Goal: Information Seeking & Learning: Compare options

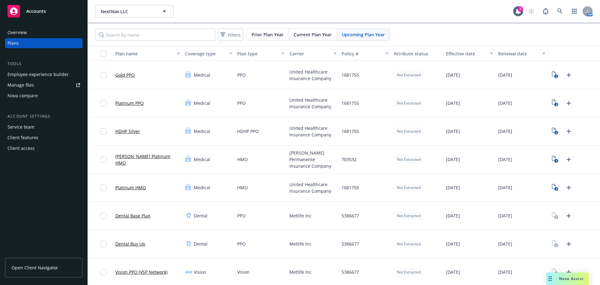
click at [299, 159] on span "[PERSON_NAME] Permanente Insurance Company" at bounding box center [313, 159] width 47 height 20
click at [339, 184] on div "1681755" at bounding box center [365, 188] width 52 height 28
click at [348, 191] on div "1681755" at bounding box center [365, 188] width 52 height 28
click at [350, 182] on div "1681755" at bounding box center [365, 188] width 52 height 28
click at [558, 12] on icon at bounding box center [560, 10] width 5 height 5
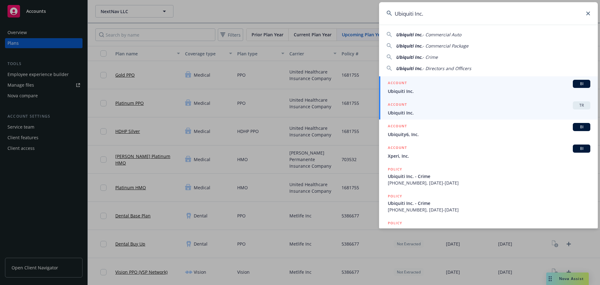
type input "Ubiquiti Inc."
click at [430, 114] on span "Ubiquiti Inc." at bounding box center [489, 112] width 203 height 7
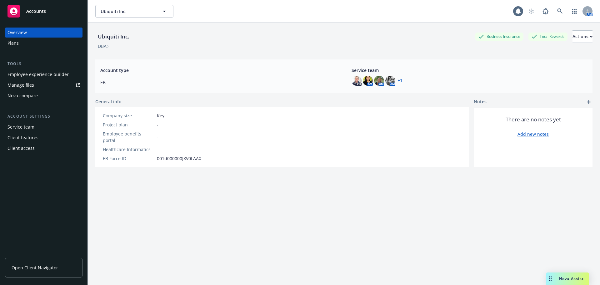
click at [17, 43] on div "Plans" at bounding box center [13, 43] width 11 height 10
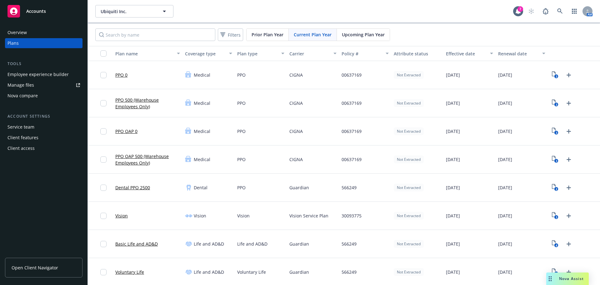
click at [27, 96] on div "Nova compare" at bounding box center [23, 96] width 30 height 10
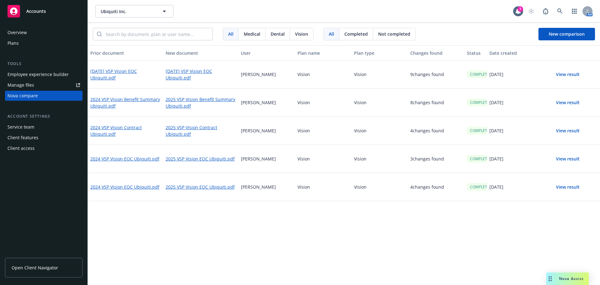
click at [569, 43] on div "All Medical Dental Vision All Completed Not completed New comparison" at bounding box center [344, 34] width 513 height 23
click at [564, 31] on span "New comparison" at bounding box center [567, 34] width 36 height 6
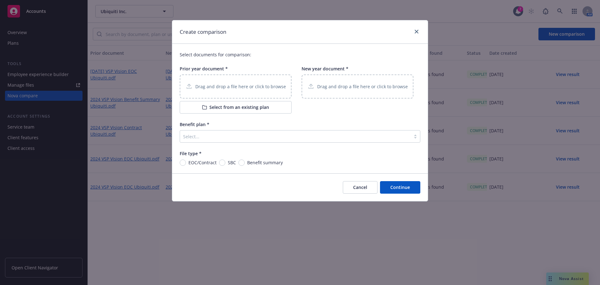
click at [245, 84] on p "Drag and drop a file here or click to browse" at bounding box center [240, 86] width 91 height 7
click at [343, 94] on div "Drag and drop a file here or click to browse" at bounding box center [358, 86] width 112 height 24
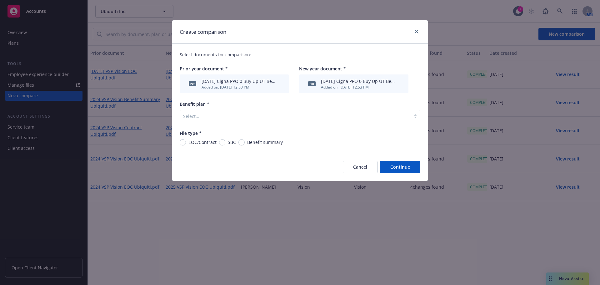
click at [240, 148] on div "Select documents for comparison: Prior year document * pdf [DATE] Cigna PPO 0 B…" at bounding box center [300, 98] width 256 height 109
drag, startPoint x: 244, startPoint y: 141, endPoint x: 246, endPoint y: 138, distance: 3.6
click at [243, 141] on div "Benefit summary" at bounding box center [261, 142] width 44 height 7
click at [240, 143] on input "Benefit summary" at bounding box center [242, 142] width 6 height 6
radio input "true"
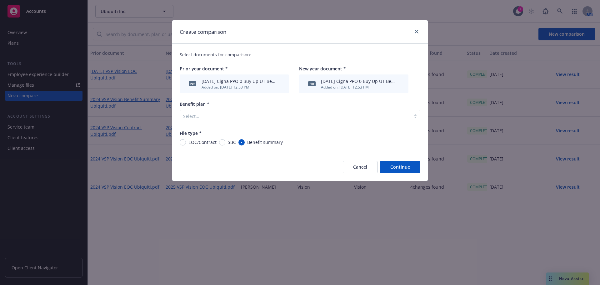
click at [255, 118] on div at bounding box center [295, 116] width 225 height 8
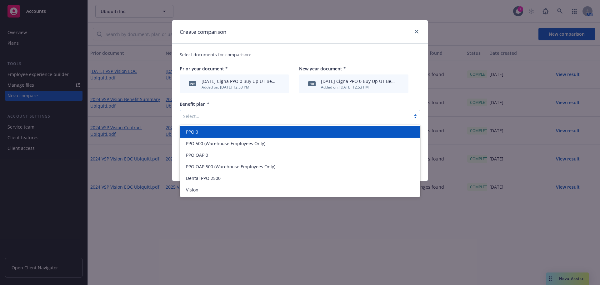
click at [245, 133] on div "PPO 0" at bounding box center [300, 132] width 233 height 7
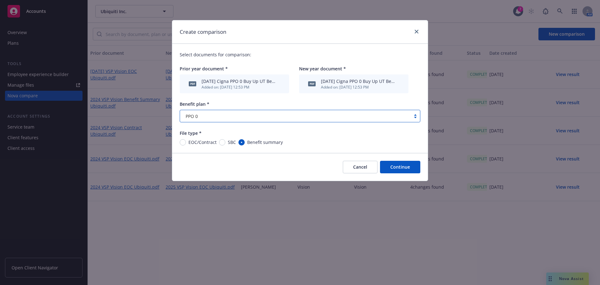
click at [399, 165] on button "Continue" at bounding box center [400, 167] width 40 height 13
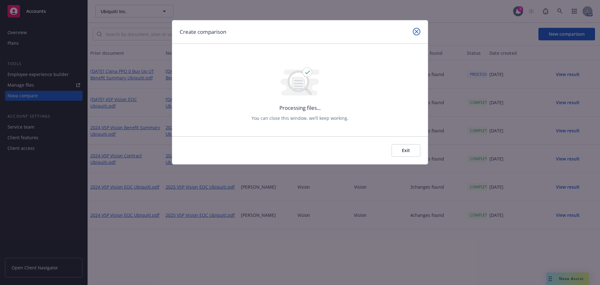
click at [416, 29] on link "close" at bounding box center [417, 32] width 8 height 8
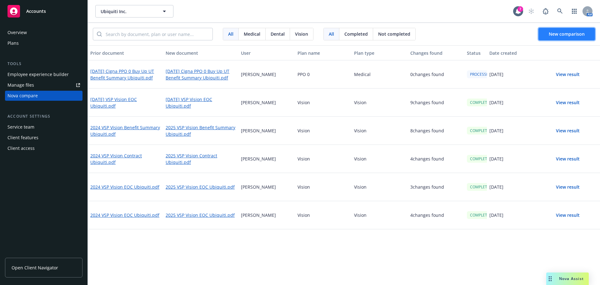
click at [568, 35] on span "New comparison" at bounding box center [567, 34] width 36 height 6
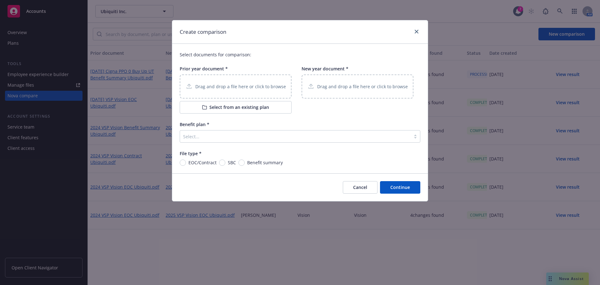
click at [274, 91] on div "Drag and drop a file here or click to browse" at bounding box center [236, 86] width 112 height 24
click at [360, 89] on p "Drag and drop a file here or click to browse" at bounding box center [362, 86] width 91 height 7
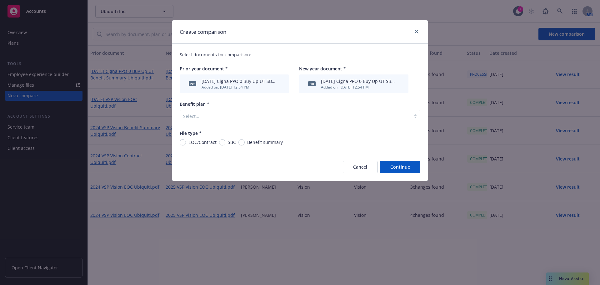
click at [225, 145] on div "SBC" at bounding box center [227, 142] width 17 height 7
click at [225, 145] on input "SBC" at bounding box center [222, 142] width 6 height 6
radio input "true"
click at [235, 110] on div "Select..." at bounding box center [300, 116] width 241 height 13
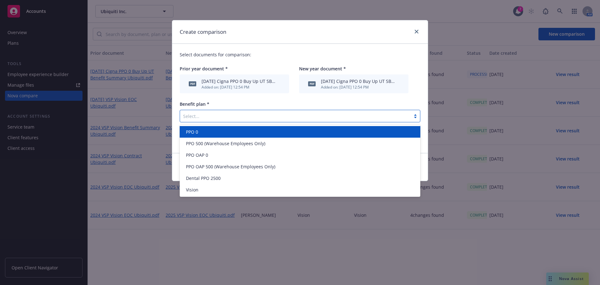
click at [245, 130] on div "PPO 0" at bounding box center [300, 132] width 233 height 7
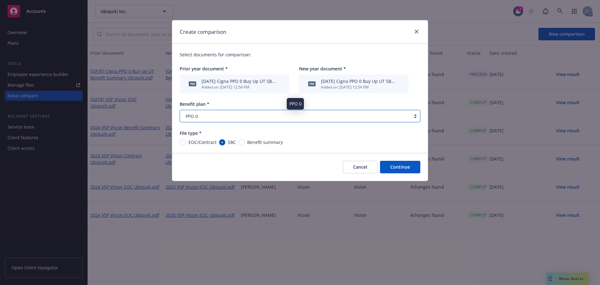
click at [348, 116] on div "PPO 0" at bounding box center [295, 116] width 225 height 7
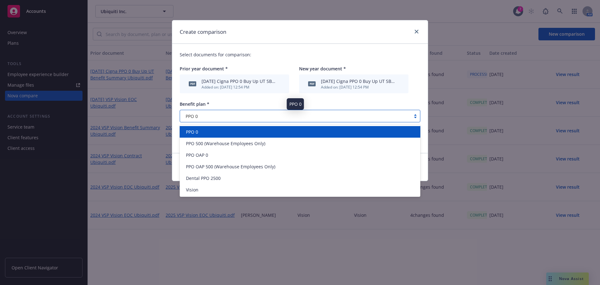
click at [348, 116] on div "PPO 0" at bounding box center [295, 116] width 225 height 7
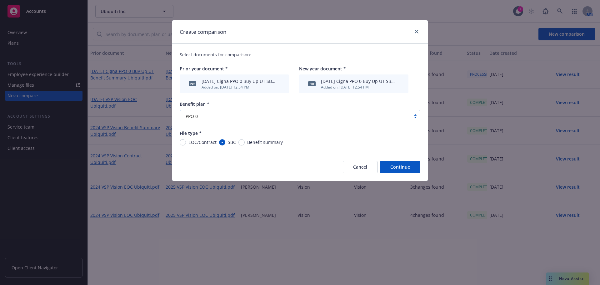
click at [403, 170] on button "Continue" at bounding box center [400, 167] width 40 height 13
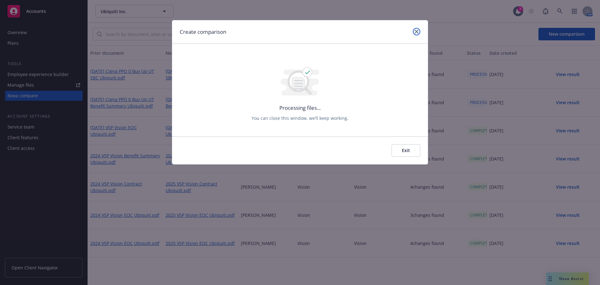
click at [414, 31] on link "close" at bounding box center [417, 32] width 8 height 8
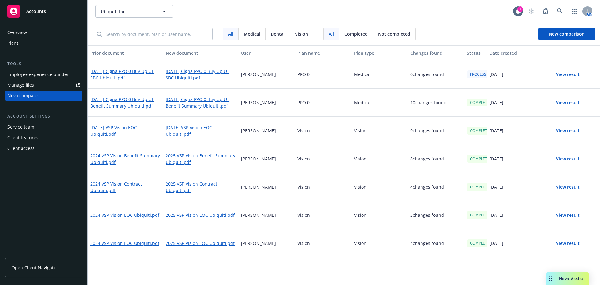
click at [280, 91] on div "[PERSON_NAME]" at bounding box center [267, 102] width 57 height 28
click at [21, 45] on div "Plans" at bounding box center [44, 43] width 73 height 10
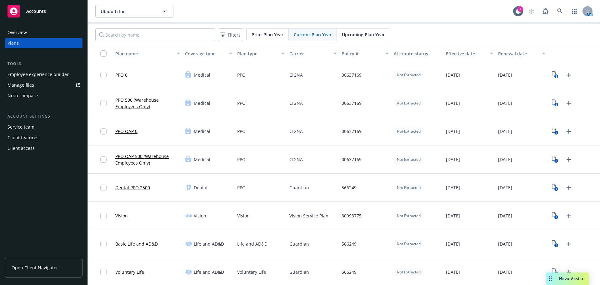
click at [363, 34] on span "Upcoming Plan Year" at bounding box center [363, 34] width 43 height 7
drag, startPoint x: 250, startPoint y: 126, endPoint x: 242, endPoint y: 124, distance: 8.3
click at [250, 126] on div "PPO" at bounding box center [261, 131] width 52 height 28
click at [32, 96] on div "Nova compare" at bounding box center [23, 96] width 30 height 10
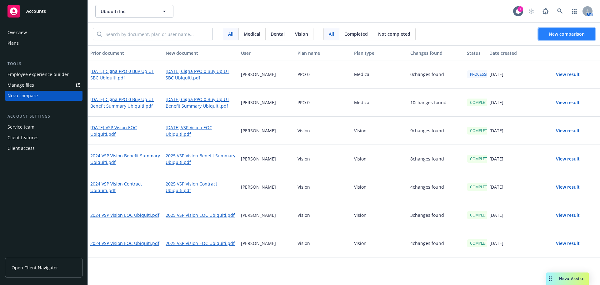
click at [564, 30] on button "New comparison" at bounding box center [567, 34] width 57 height 13
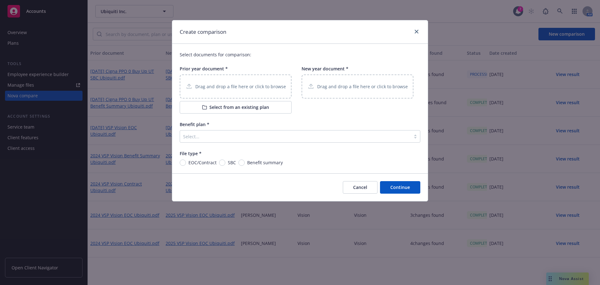
click at [229, 90] on p "Drag and drop a file here or click to browse" at bounding box center [240, 86] width 91 height 7
click at [349, 90] on p "Drag and drop a file here or click to browse" at bounding box center [362, 86] width 91 height 7
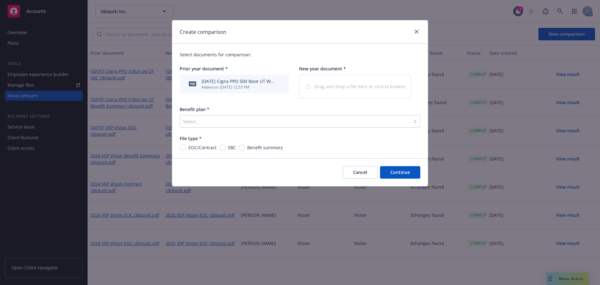
click at [245, 147] on span "Benefit summary" at bounding box center [264, 147] width 38 height 7
click at [245, 147] on input "Benefit summary" at bounding box center [242, 147] width 6 height 6
radio input "true"
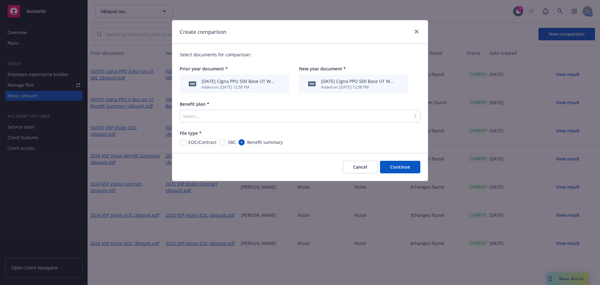
click at [254, 116] on div at bounding box center [295, 116] width 225 height 8
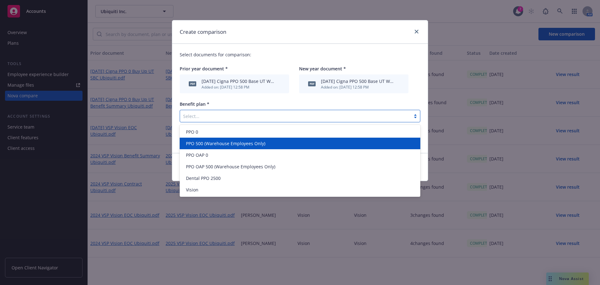
click at [248, 147] on div "PPO 500 (Warehouse Employees Only)" at bounding box center [300, 144] width 241 height 12
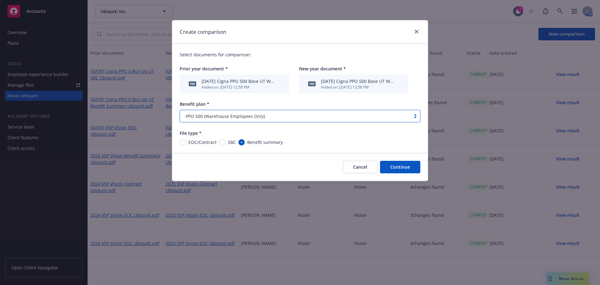
click at [399, 171] on button "Continue" at bounding box center [400, 167] width 40 height 13
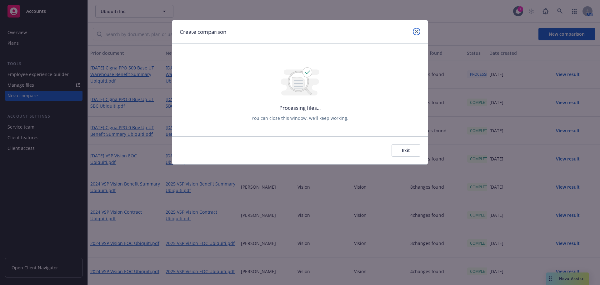
click at [415, 29] on link "close" at bounding box center [417, 32] width 8 height 8
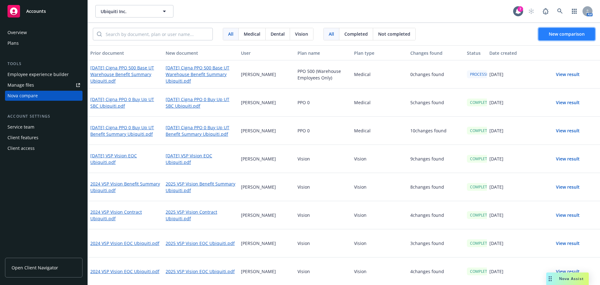
click at [568, 34] on span "New comparison" at bounding box center [567, 34] width 36 height 6
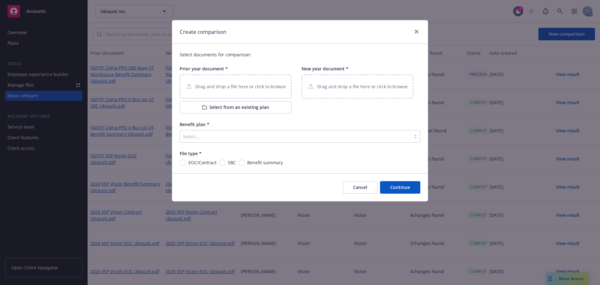
click at [228, 86] on p "Drag and drop a file here or click to browse" at bounding box center [240, 86] width 91 height 7
click at [223, 164] on input "SBC" at bounding box center [222, 162] width 6 height 6
radio input "true"
click at [340, 85] on p "Drag and drop a file here or click to browse" at bounding box center [362, 86] width 91 height 7
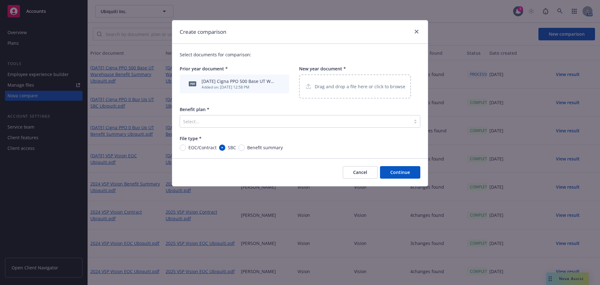
click at [258, 119] on div at bounding box center [295, 122] width 225 height 8
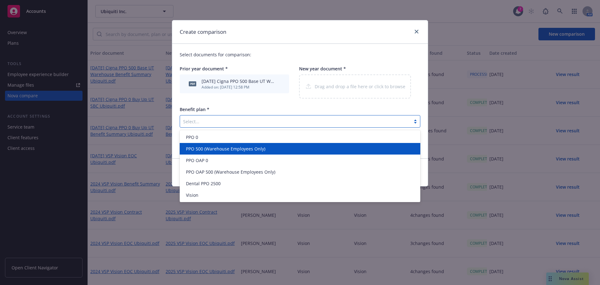
click at [236, 145] on span "PPO 500 (Warehouse Employees Only)" at bounding box center [225, 148] width 79 height 7
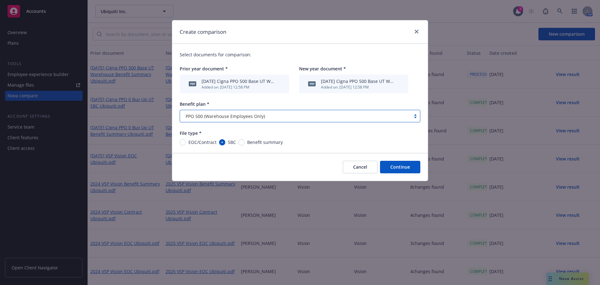
click at [407, 175] on div "Cancel Continue" at bounding box center [300, 167] width 256 height 28
click at [404, 169] on button "Continue" at bounding box center [400, 167] width 40 height 13
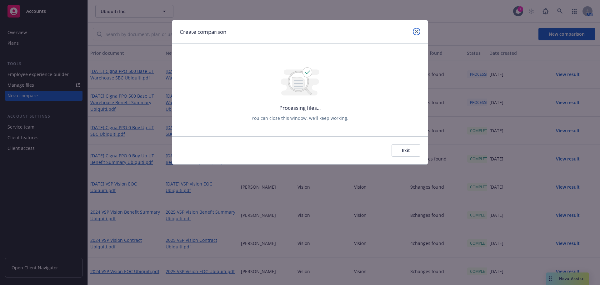
click at [419, 32] on link "close" at bounding box center [417, 32] width 8 height 8
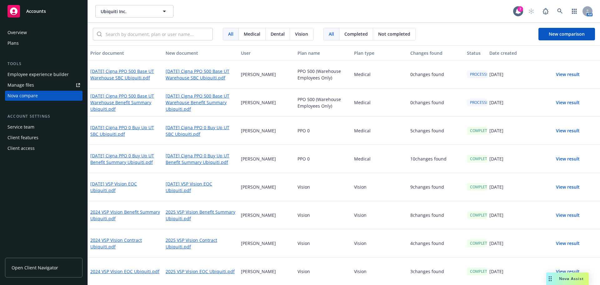
click at [253, 191] on div "[PERSON_NAME]" at bounding box center [267, 187] width 57 height 28
click at [262, 162] on p "[PERSON_NAME]" at bounding box center [258, 158] width 35 height 7
click at [564, 159] on button "View result" at bounding box center [568, 159] width 44 height 13
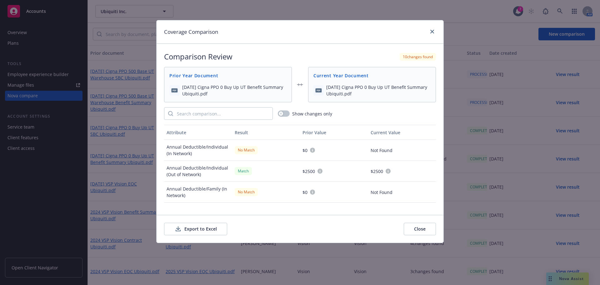
click at [204, 228] on button "Export to Excel" at bounding box center [195, 229] width 63 height 13
click at [436, 34] on div "Coverage Comparison" at bounding box center [300, 31] width 287 height 23
click at [235, 93] on span "[DATE] Cigna PPO 0 Buy Up UT Benefit Summary Ubiquiti.pdf" at bounding box center [234, 90] width 104 height 13
click at [430, 31] on link "close" at bounding box center [433, 32] width 8 height 8
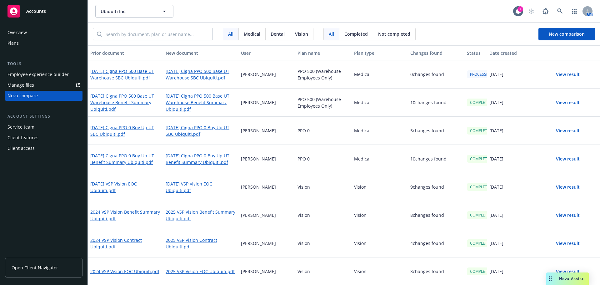
click at [383, 185] on div "Vision" at bounding box center [380, 187] width 57 height 28
click at [123, 161] on link "[DATE] Cigna PPO 0 Buy Up UT Benefit Summary Ubiquiti.pdf" at bounding box center [125, 159] width 70 height 14
click at [208, 158] on link "[DATE] Cigna PPO 0 Buy Up UT Benefit Summary Ubiquiti.pdf" at bounding box center [201, 159] width 70 height 14
click at [322, 137] on div "PPO 0" at bounding box center [323, 131] width 57 height 28
click at [565, 131] on button "View result" at bounding box center [568, 130] width 44 height 13
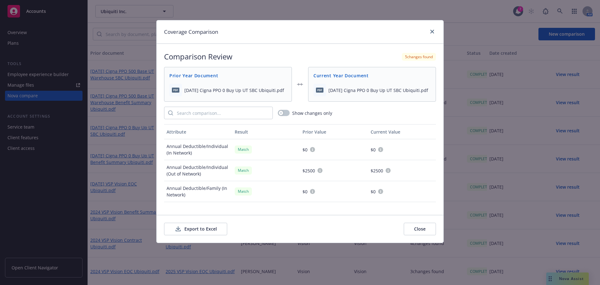
click at [214, 230] on button "Export to Excel" at bounding box center [195, 229] width 63 height 13
click at [434, 32] on link "close" at bounding box center [433, 32] width 8 height 8
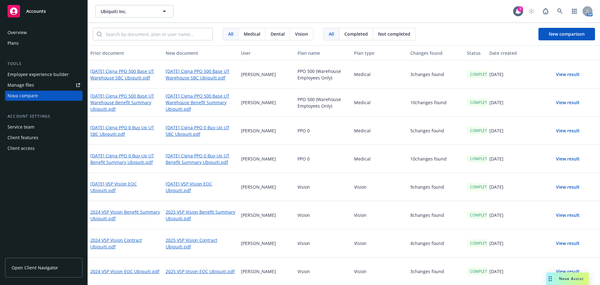
click at [456, 72] on div "3 changes found" at bounding box center [436, 74] width 57 height 28
click at [391, 174] on div "Vision" at bounding box center [380, 187] width 57 height 28
click at [281, 147] on div "[PERSON_NAME]" at bounding box center [267, 159] width 57 height 28
click at [264, 135] on div "[PERSON_NAME]" at bounding box center [267, 131] width 57 height 28
click at [257, 145] on div "[PERSON_NAME]" at bounding box center [267, 159] width 57 height 28
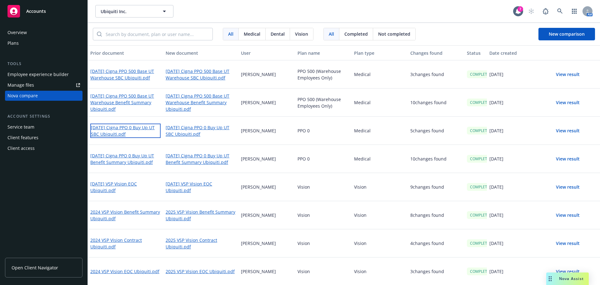
click at [118, 133] on link "[DATE] Cigna PPO 0 Buy Up UT SBC Ubiquiti.pdf" at bounding box center [125, 131] width 70 height 14
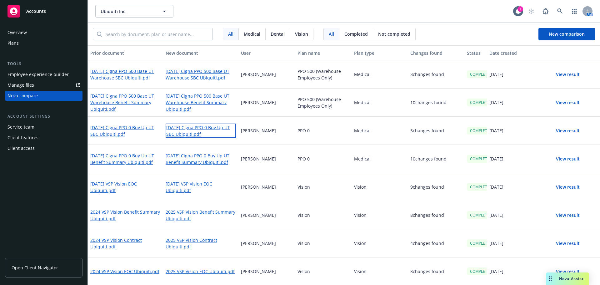
click at [196, 131] on link "[DATE] Cigna PPO 0 Buy Up UT SBC Ubiquiti.pdf" at bounding box center [201, 131] width 70 height 14
click at [561, 104] on button "View result" at bounding box center [568, 102] width 44 height 13
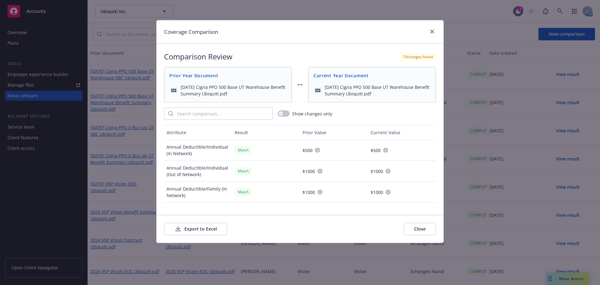
click at [223, 230] on button "Export to Excel" at bounding box center [195, 229] width 63 height 13
click at [431, 32] on icon "close" at bounding box center [433, 32] width 4 height 4
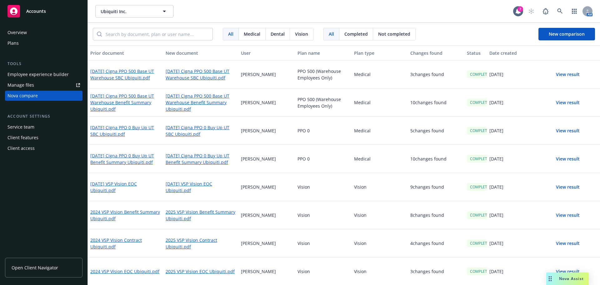
click at [566, 105] on button "View result" at bounding box center [568, 102] width 44 height 13
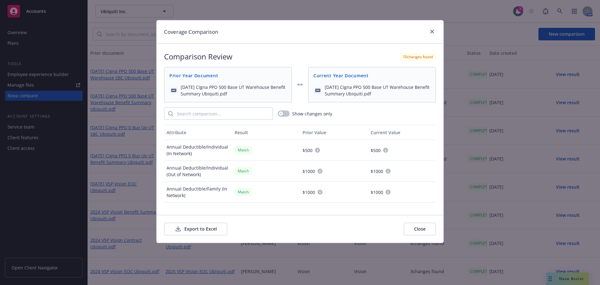
click at [214, 228] on button "Export to Excel" at bounding box center [195, 229] width 63 height 13
click at [435, 30] on link "close" at bounding box center [433, 32] width 8 height 8
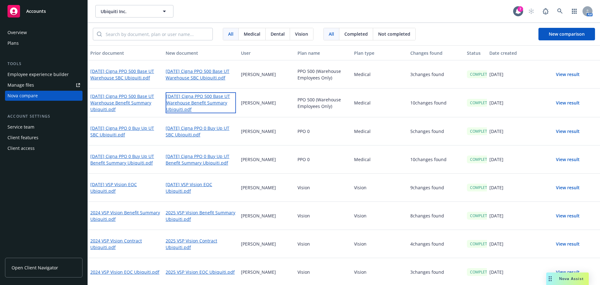
click at [188, 103] on link "[DATE] Cigna PPO 500 Base UT Warehouse Benefit Summary Ubiquiti.pdf" at bounding box center [201, 102] width 70 height 21
click at [115, 102] on link "[DATE] Cigna PPO 500 Base UT Warehouse Benefit Summary Ubiquiti.pdf" at bounding box center [125, 102] width 70 height 21
drag, startPoint x: 559, startPoint y: 77, endPoint x: 511, endPoint y: 124, distance: 67.0
click at [559, 77] on button "View result" at bounding box center [568, 74] width 44 height 13
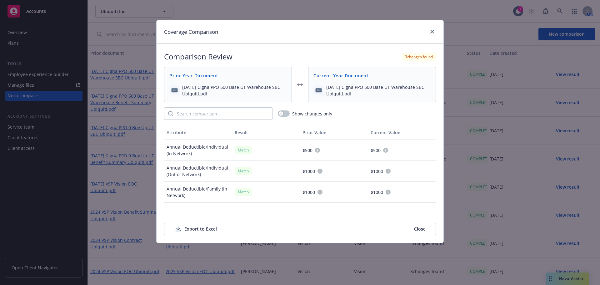
click at [208, 234] on button "Export to Excel" at bounding box center [195, 229] width 63 height 13
click at [430, 29] on link "close" at bounding box center [433, 32] width 8 height 8
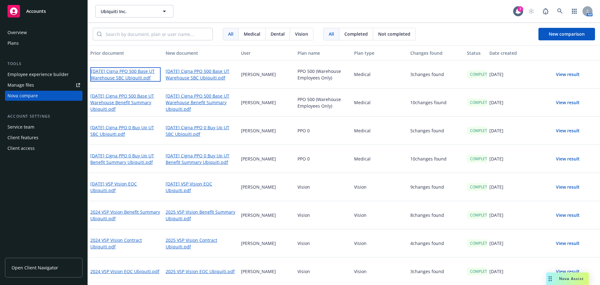
click at [133, 78] on link "[DATE] Cigna PPO 500 Base UT Warehouse SBC Ubiquiti.pdf" at bounding box center [125, 74] width 70 height 14
click at [205, 83] on div "[DATE] Cigna PPO 500 Base UT Warehouse SBC Ubiquiti.pdf" at bounding box center [200, 74] width 75 height 28
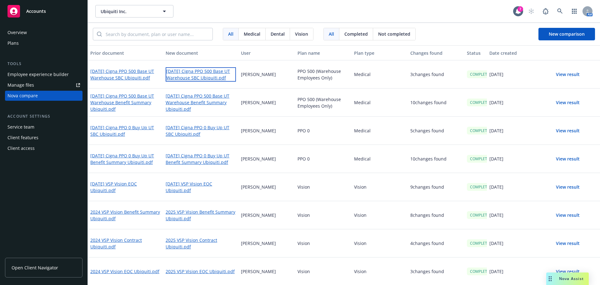
click at [205, 78] on link "[DATE] Cigna PPO 500 Base UT Warehouse SBC Ubiquiti.pdf" at bounding box center [201, 74] width 70 height 14
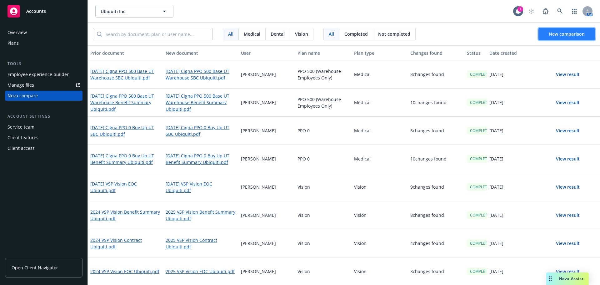
click at [548, 38] on button "New comparison" at bounding box center [567, 34] width 57 height 13
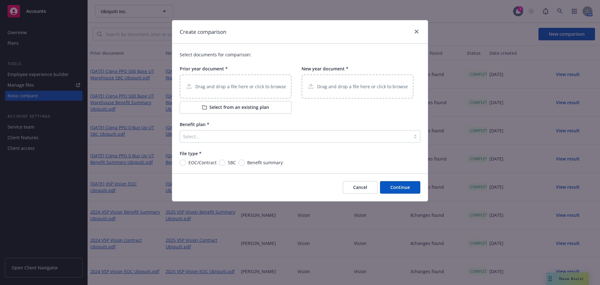
click at [240, 86] on p "Drag and drop a file here or click to browse" at bounding box center [240, 86] width 91 height 7
click at [332, 85] on p "Drag and drop a file here or click to browse" at bounding box center [362, 86] width 91 height 7
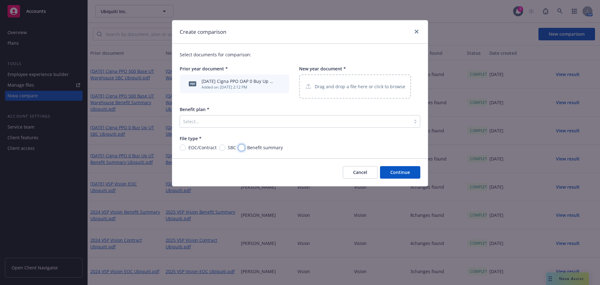
click at [242, 149] on input "Benefit summary" at bounding box center [242, 147] width 6 height 6
radio input "true"
click at [246, 119] on div at bounding box center [295, 122] width 225 height 8
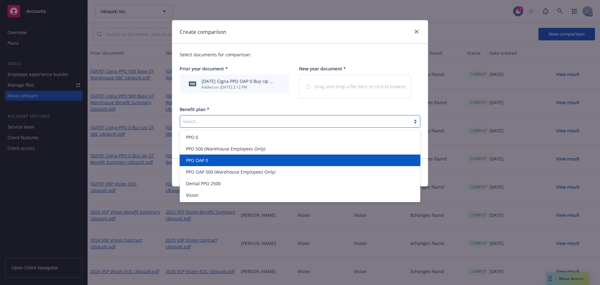
click at [233, 160] on div "PPO OAP 0" at bounding box center [300, 160] width 233 height 7
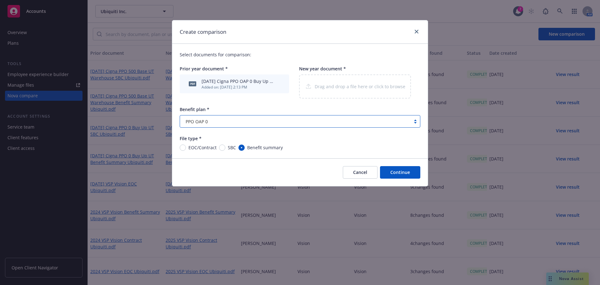
click at [402, 175] on button "Continue" at bounding box center [400, 172] width 40 height 13
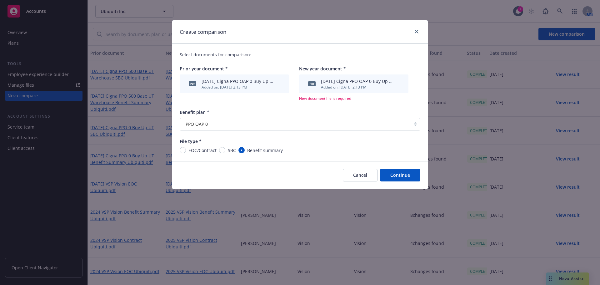
click at [397, 171] on button "Continue" at bounding box center [400, 175] width 40 height 13
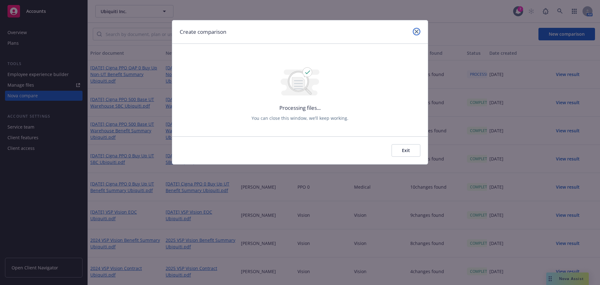
click at [415, 34] on link "close" at bounding box center [417, 32] width 8 height 8
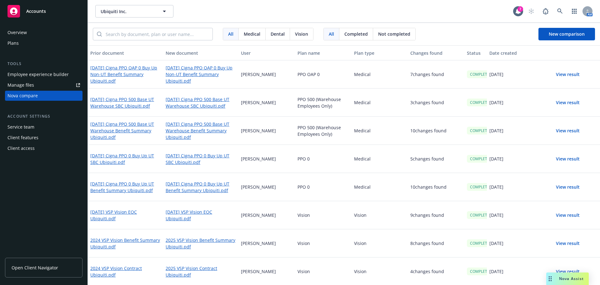
drag, startPoint x: 369, startPoint y: 157, endPoint x: 311, endPoint y: 164, distance: 58.6
click at [369, 157] on div "Medical" at bounding box center [380, 159] width 57 height 28
click at [560, 74] on button "View result" at bounding box center [568, 74] width 44 height 13
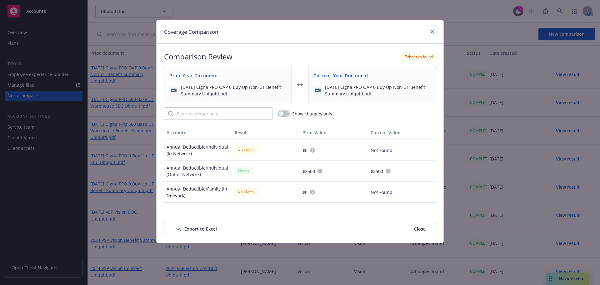
click at [207, 228] on button "Export to Excel" at bounding box center [195, 229] width 63 height 13
click at [433, 31] on icon "close" at bounding box center [433, 32] width 4 height 4
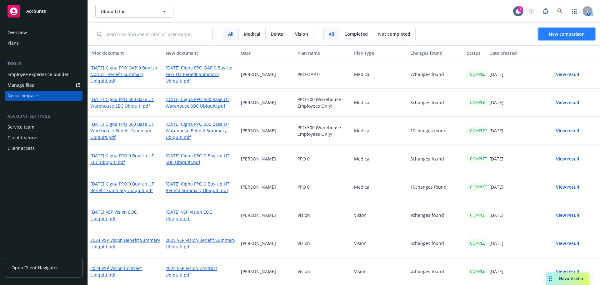
click at [556, 37] on button "New comparison" at bounding box center [567, 34] width 57 height 13
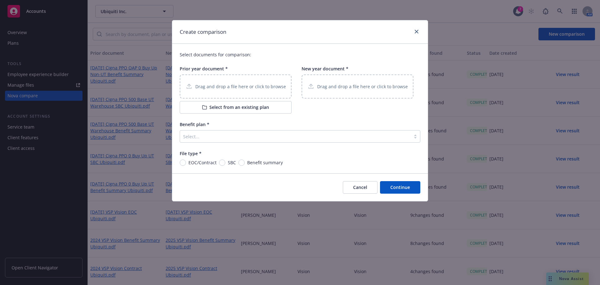
click at [245, 93] on div "Drag and drop a file here or click to browse" at bounding box center [236, 86] width 112 height 24
click at [341, 84] on p "Drag and drop a file here or click to browse" at bounding box center [362, 86] width 91 height 7
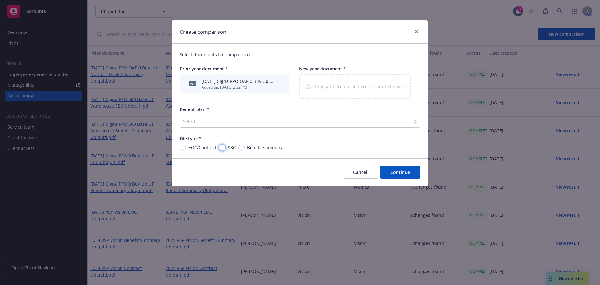
click at [225, 148] on input "SBC" at bounding box center [222, 147] width 6 height 6
radio input "true"
click at [257, 126] on div "Select..." at bounding box center [295, 121] width 231 height 10
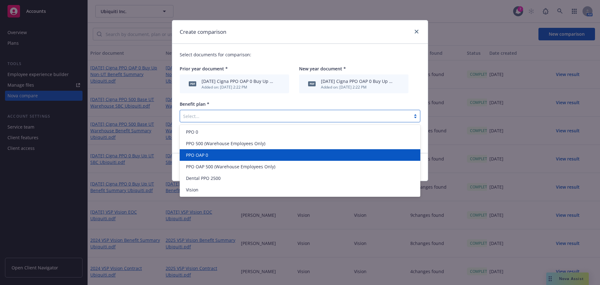
click at [235, 155] on div "PPO OAP 0" at bounding box center [300, 155] width 233 height 7
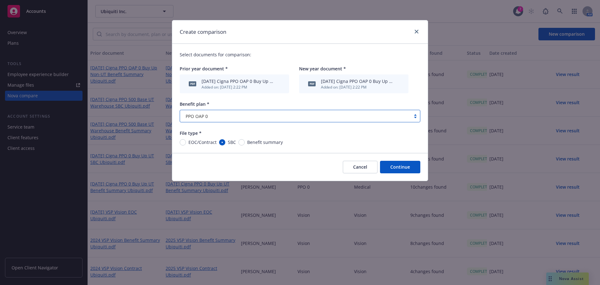
click at [400, 164] on button "Continue" at bounding box center [400, 167] width 40 height 13
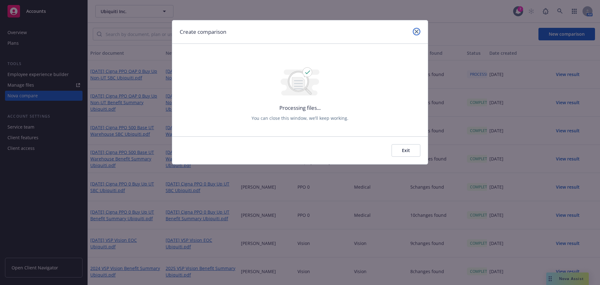
click at [413, 33] on link "close" at bounding box center [417, 32] width 8 height 8
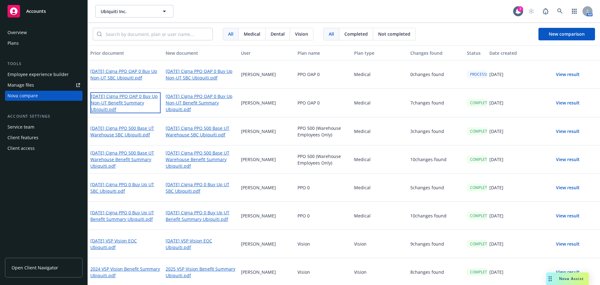
click at [137, 102] on link "[DATE] Cigna PPO OAP 0 Buy Up Non-UT Benefit Summary Ubiquiti.pdf" at bounding box center [125, 102] width 70 height 21
click at [187, 102] on link "[DATE] Cigna PPO OAP 0 Buy Up Non-UT Benefit Summary Ubiquiti.pdf" at bounding box center [201, 102] width 70 height 21
click at [562, 103] on button "View result" at bounding box center [568, 102] width 44 height 13
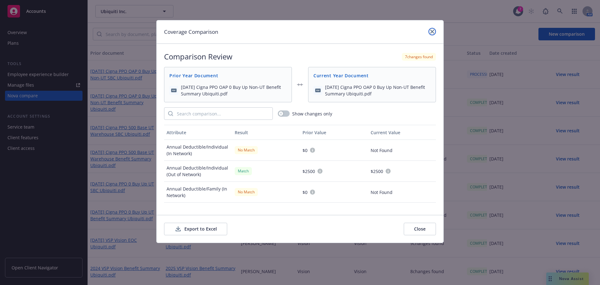
click at [432, 34] on link "close" at bounding box center [433, 32] width 8 height 8
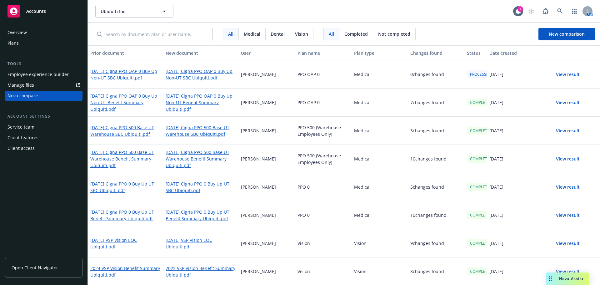
click at [277, 113] on div "[PERSON_NAME]" at bounding box center [267, 102] width 57 height 28
click at [354, 146] on div "Medical" at bounding box center [380, 159] width 57 height 28
click at [564, 102] on button "View result" at bounding box center [568, 102] width 44 height 13
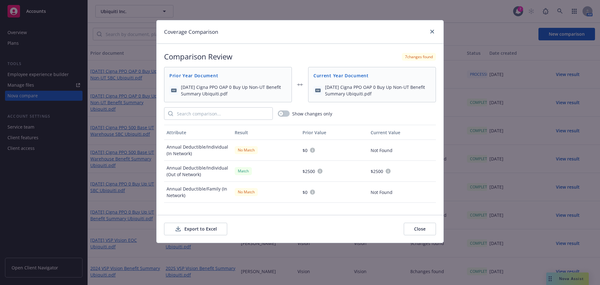
click at [200, 231] on button "Export to Excel" at bounding box center [195, 229] width 63 height 13
click at [433, 31] on icon "close" at bounding box center [433, 32] width 4 height 4
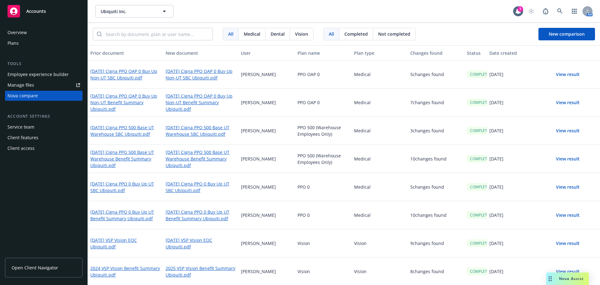
click at [563, 75] on button "View result" at bounding box center [568, 74] width 44 height 13
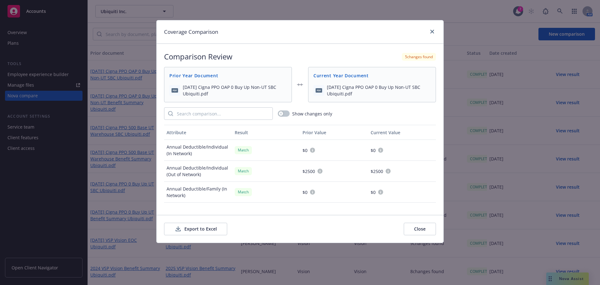
click at [209, 229] on button "Export to Excel" at bounding box center [195, 229] width 63 height 13
click at [433, 34] on link "close" at bounding box center [433, 32] width 8 height 8
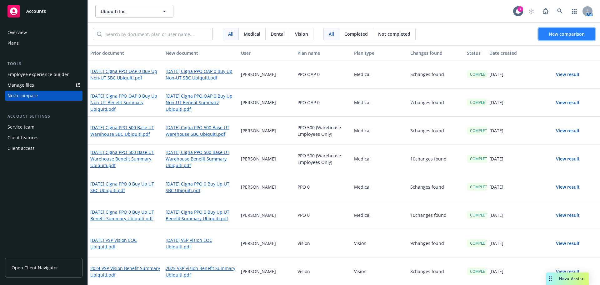
click at [569, 31] on span "New comparison" at bounding box center [567, 34] width 36 height 6
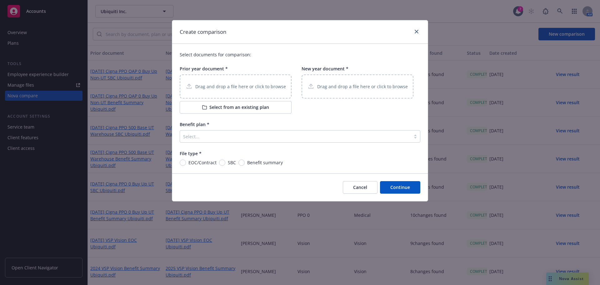
click at [242, 90] on p "Drag and drop a file here or click to browse" at bounding box center [240, 86] width 91 height 7
click at [364, 87] on p "Drag and drop a file here or click to browse" at bounding box center [362, 86] width 91 height 7
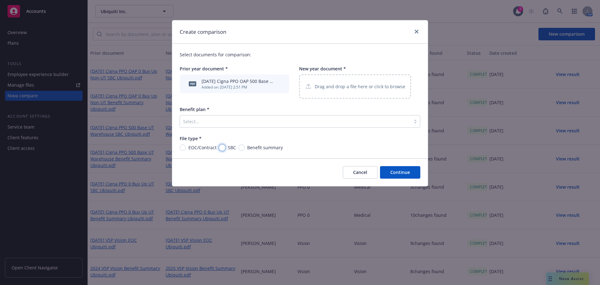
click at [222, 146] on input "SBC" at bounding box center [222, 147] width 6 height 6
radio input "true"
click at [250, 126] on div "Select..." at bounding box center [295, 121] width 231 height 10
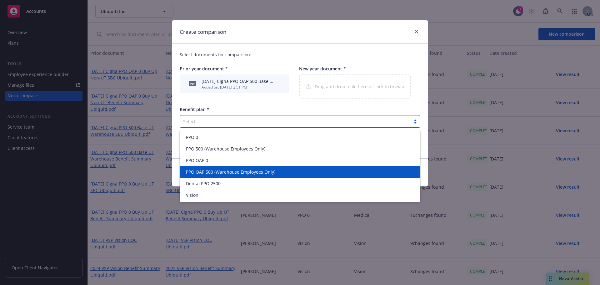
click at [257, 174] on span "PPO OAP 500 (Warehouse Employees Only)" at bounding box center [230, 172] width 89 height 7
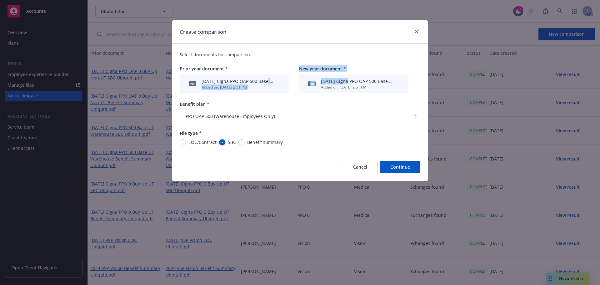
drag, startPoint x: 266, startPoint y: 83, endPoint x: 346, endPoint y: 83, distance: 80.4
click at [346, 83] on div "Prior year document * pdf [DATE] Cigna PPO OAP 500 Base Non_UT Warehouse SBC Ub…" at bounding box center [300, 79] width 241 height 28
click at [217, 86] on div "Added on: [DATE] 2:51 PM" at bounding box center [239, 86] width 74 height 5
click at [374, 78] on div "pdf [DATE] Cigna PPO OAP 500 Base Non_UT Warehouse SBC Ubiquiti.pdf Added on: […" at bounding box center [350, 83] width 89 height 13
click at [409, 170] on button "Continue" at bounding box center [400, 167] width 40 height 13
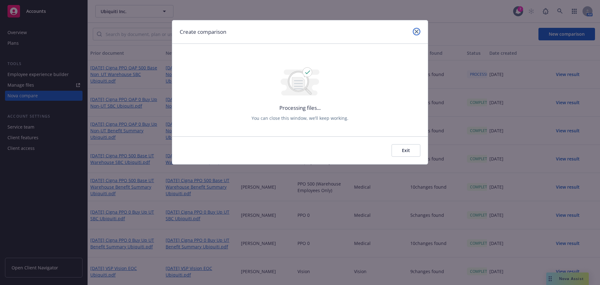
click at [416, 35] on link "close" at bounding box center [417, 32] width 8 height 8
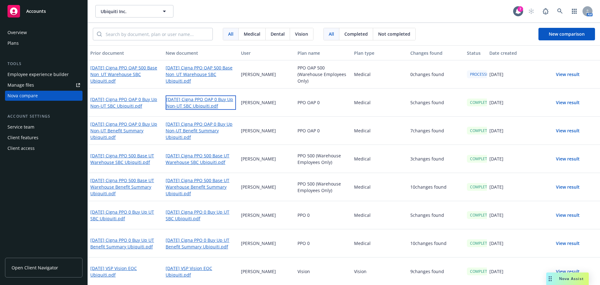
click at [205, 105] on link "[DATE] Cigna PPO OAP 0 Buy Up Non-UT SBC Ubiquiti.pdf" at bounding box center [201, 102] width 70 height 14
click at [141, 110] on div "[DATE] Cigna PPO OAP 0 Buy Up Non-UT SBC Ubiquiti.pdf" at bounding box center [125, 102] width 75 height 28
click at [141, 109] on link "[DATE] Cigna PPO OAP 0 Buy Up Non-UT SBC Ubiquiti.pdf" at bounding box center [125, 102] width 70 height 14
click at [558, 74] on button "View result" at bounding box center [568, 74] width 44 height 13
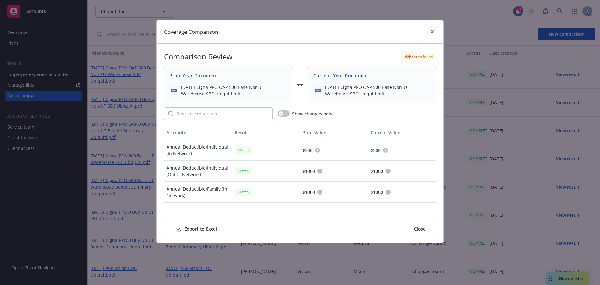
click at [198, 231] on button "Export to Excel" at bounding box center [195, 229] width 63 height 13
click at [434, 31] on icon "close" at bounding box center [433, 32] width 4 height 4
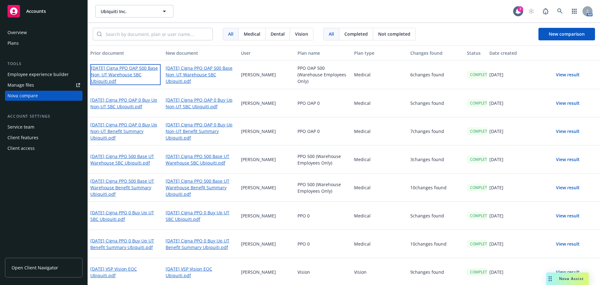
click at [134, 75] on link "[DATE] Cigna PPO OAP 500 Base Non_UT Warehouse SBC Ubiquiti.pdf" at bounding box center [125, 74] width 70 height 21
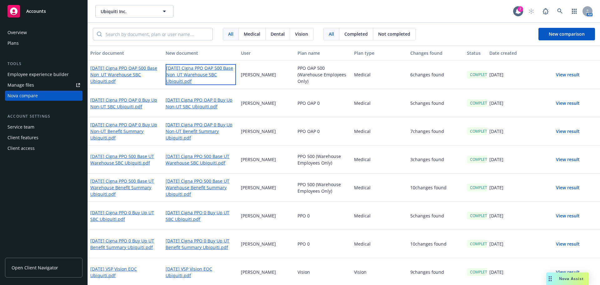
click at [198, 75] on link "[DATE] Cigna PPO OAP 500 Base Non_UT Warehouse SBC Ubiquiti.pdf" at bounding box center [201, 74] width 70 height 21
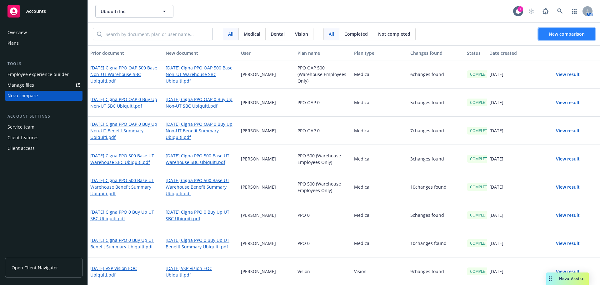
click at [555, 35] on span "New comparison" at bounding box center [567, 34] width 36 height 6
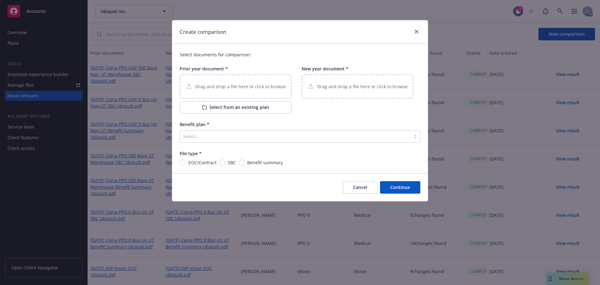
click at [239, 88] on p "Drag and drop a file here or click to browse" at bounding box center [240, 86] width 91 height 7
click at [331, 90] on div "Drag and drop a file here or click to browse" at bounding box center [357, 87] width 101 height 8
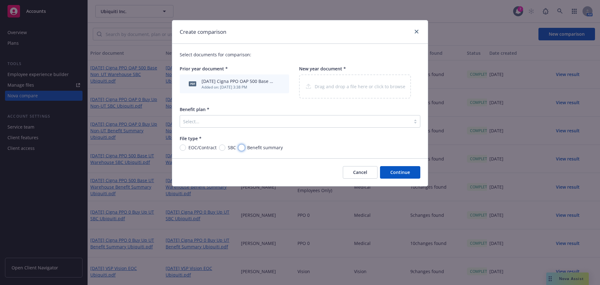
click at [241, 149] on input "Benefit summary" at bounding box center [242, 147] width 6 height 6
radio input "true"
click at [276, 123] on div at bounding box center [295, 122] width 225 height 8
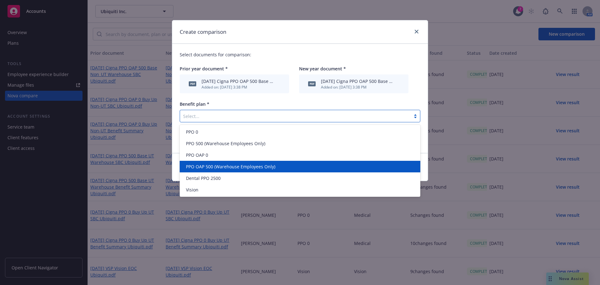
click at [265, 166] on span "PPO OAP 500 (Warehouse Employees Only)" at bounding box center [230, 166] width 89 height 7
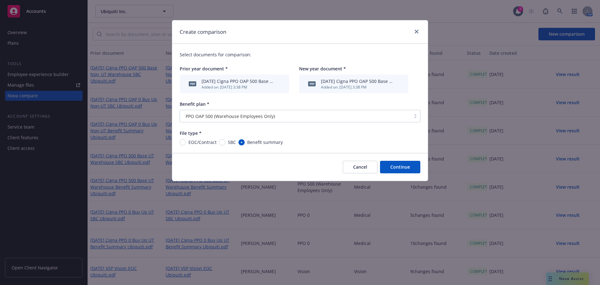
click at [404, 169] on button "Continue" at bounding box center [400, 167] width 40 height 13
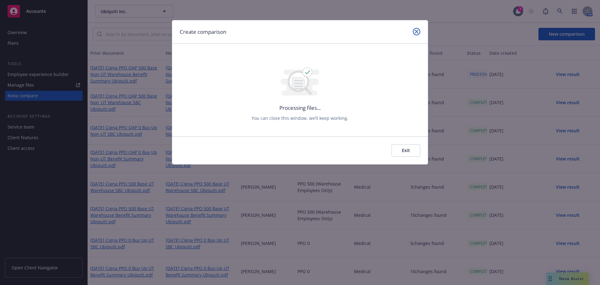
click at [417, 31] on icon "close" at bounding box center [417, 32] width 4 height 4
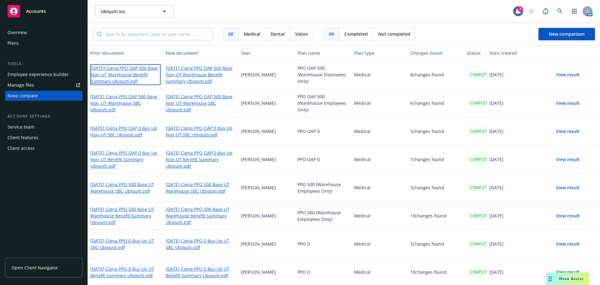
click at [136, 74] on link "[DATE] Cigna PPO OAP 500 Base Non-UT Warehouse Benefit Summary Ubiquiti.pdf" at bounding box center [125, 74] width 70 height 21
click at [205, 71] on link "[DATE] Cigna PPO OAP 500 Base Non-UT Warehouse Benefit Summary Ubiquiti.pdf" at bounding box center [201, 74] width 70 height 21
click at [561, 74] on button "View result" at bounding box center [568, 74] width 44 height 13
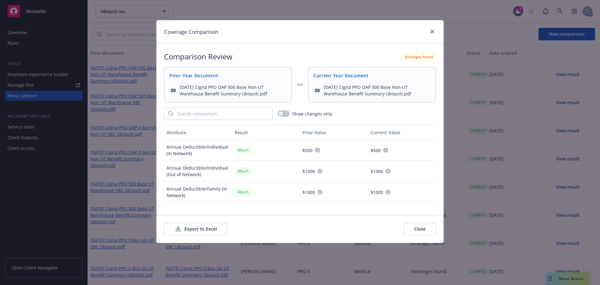
click at [207, 226] on button "Export to Excel" at bounding box center [195, 229] width 63 height 13
click at [432, 31] on icon "close" at bounding box center [433, 32] width 4 height 4
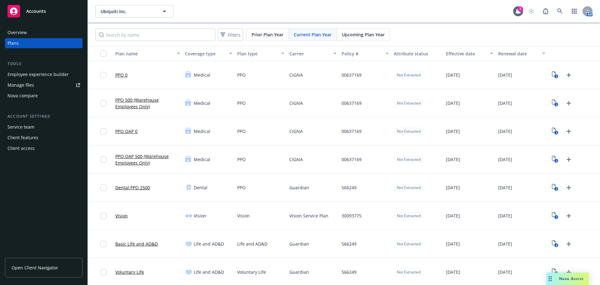
click at [364, 32] on span "Upcoming Plan Year" at bounding box center [363, 34] width 43 height 7
drag, startPoint x: 313, startPoint y: 36, endPoint x: 326, endPoint y: 39, distance: 13.2
click at [313, 36] on span "Current Plan Year" at bounding box center [313, 34] width 38 height 7
click at [553, 130] on icon "3" at bounding box center [555, 131] width 7 height 7
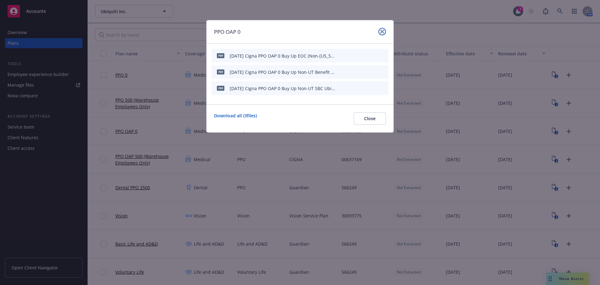
click at [382, 33] on icon "close" at bounding box center [383, 32] width 4 height 4
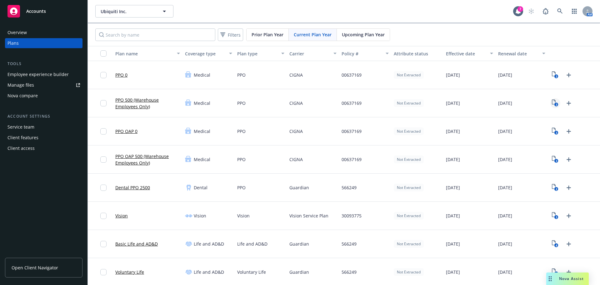
click at [552, 104] on icon "3" at bounding box center [555, 102] width 7 height 7
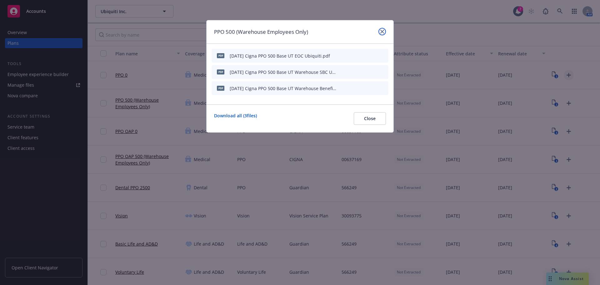
click at [382, 32] on icon "close" at bounding box center [383, 32] width 4 height 4
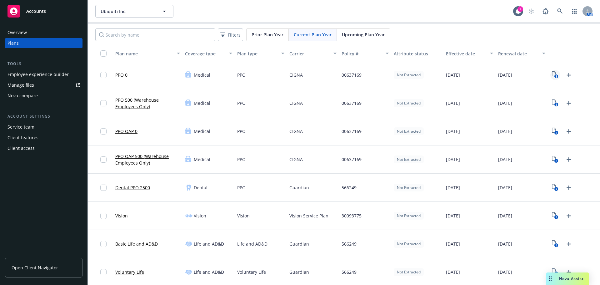
click at [552, 73] on icon "3" at bounding box center [555, 74] width 7 height 7
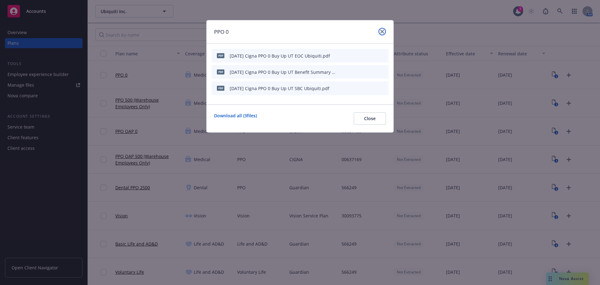
click at [385, 33] on link "close" at bounding box center [383, 32] width 8 height 8
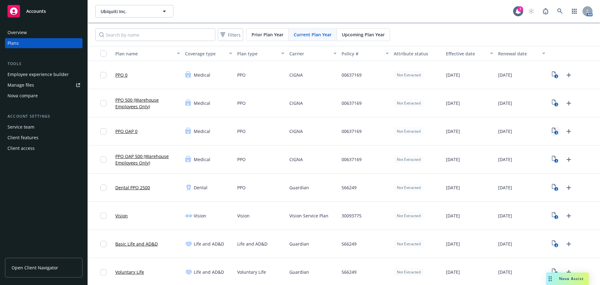
click at [552, 131] on icon "3" at bounding box center [555, 131] width 7 height 7
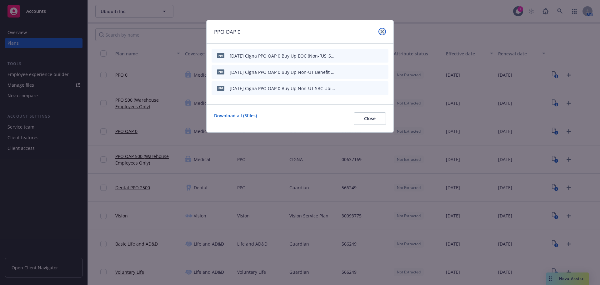
click at [383, 30] on icon "close" at bounding box center [383, 32] width 4 height 4
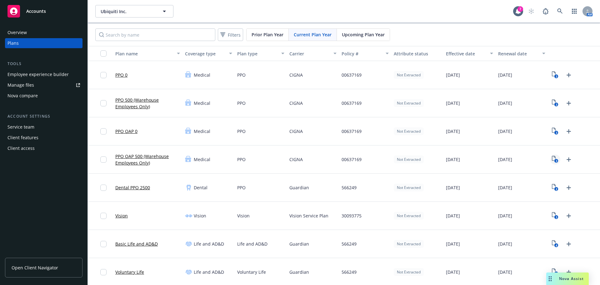
click at [556, 160] on text "3" at bounding box center [557, 161] width 2 height 4
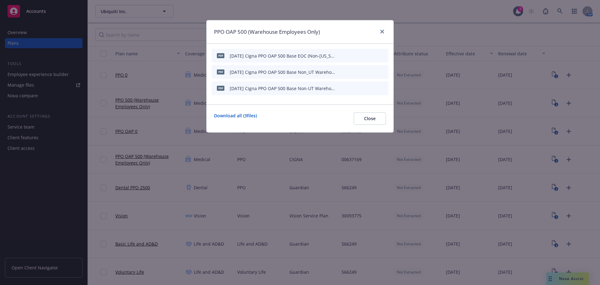
click at [342, 71] on icon "button" at bounding box center [341, 72] width 4 height 4
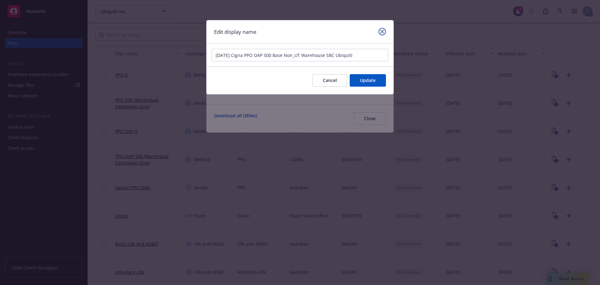
click at [379, 31] on link "close" at bounding box center [383, 32] width 8 height 8
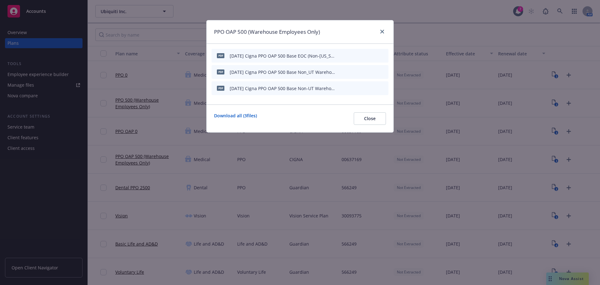
click at [341, 88] on icon "button" at bounding box center [340, 88] width 3 height 3
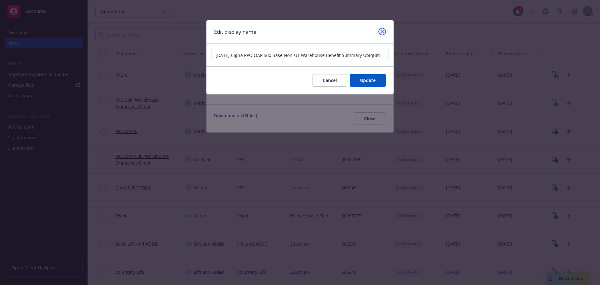
click at [382, 29] on link "close" at bounding box center [383, 32] width 8 height 8
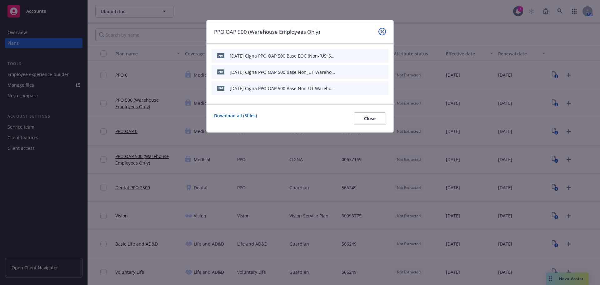
click at [382, 31] on icon "close" at bounding box center [383, 32] width 4 height 4
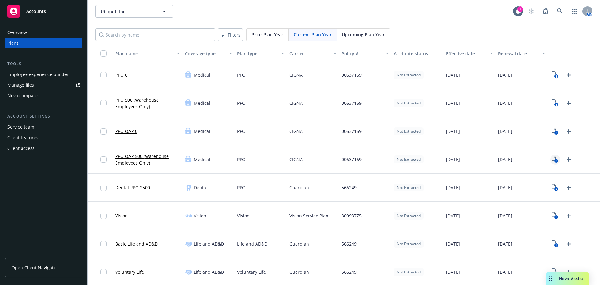
click at [552, 161] on icon "3" at bounding box center [555, 159] width 7 height 7
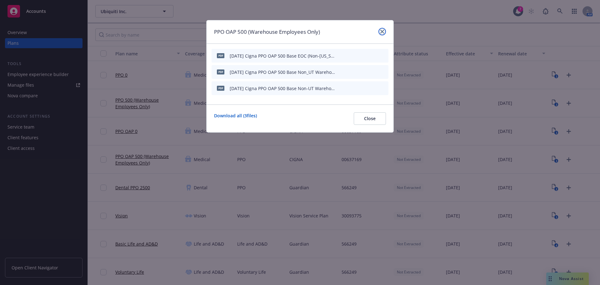
click at [382, 34] on link "close" at bounding box center [383, 32] width 8 height 8
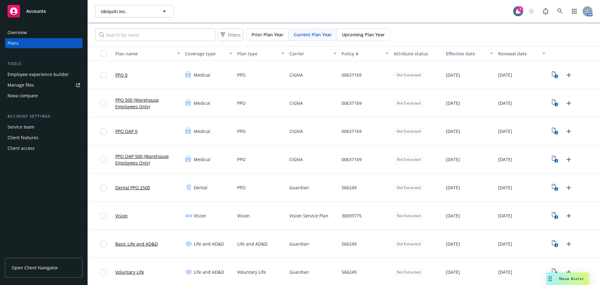
click at [223, 173] on div "Medical" at bounding box center [209, 159] width 52 height 28
